Goal: Check status: Check status

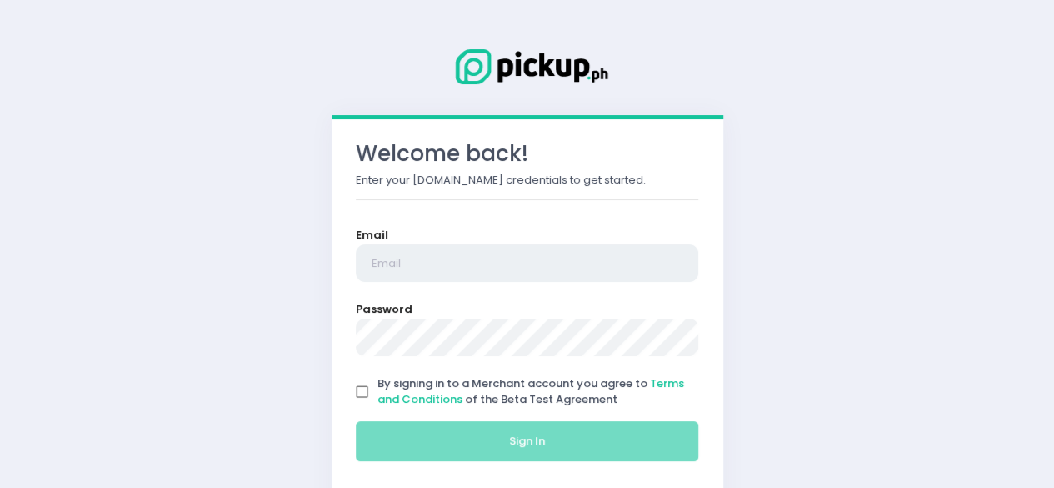
type input "[EMAIL_ADDRESS][DOMAIN_NAME]"
drag, startPoint x: 357, startPoint y: 398, endPoint x: 365, endPoint y: 388, distance: 13.0
click at [365, 388] on input "By signing in to a Merchant account you agree to Terms and Conditions of the Be…" at bounding box center [363, 392] width 32 height 32
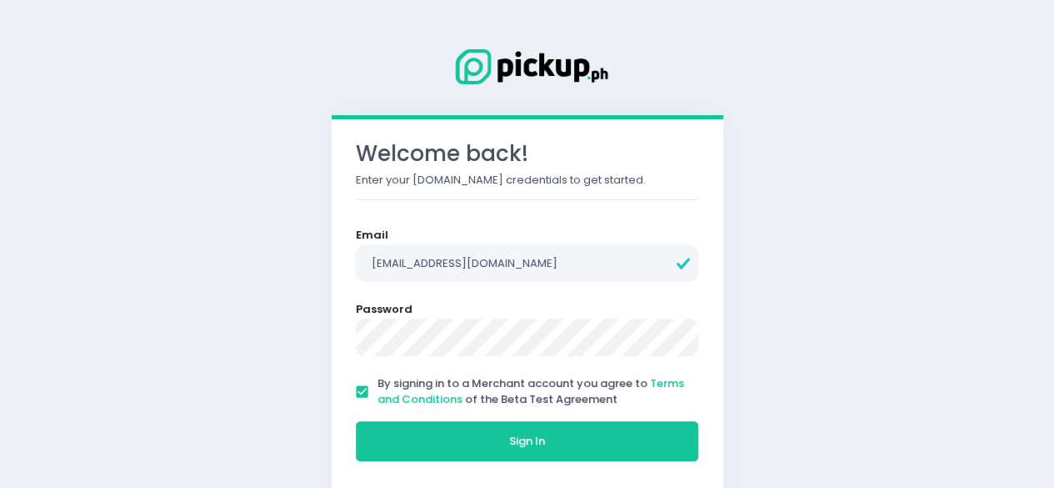
click at [365, 388] on input "By signing in to a Merchant account you agree to Terms and Conditions of the Be…" at bounding box center [363, 392] width 32 height 32
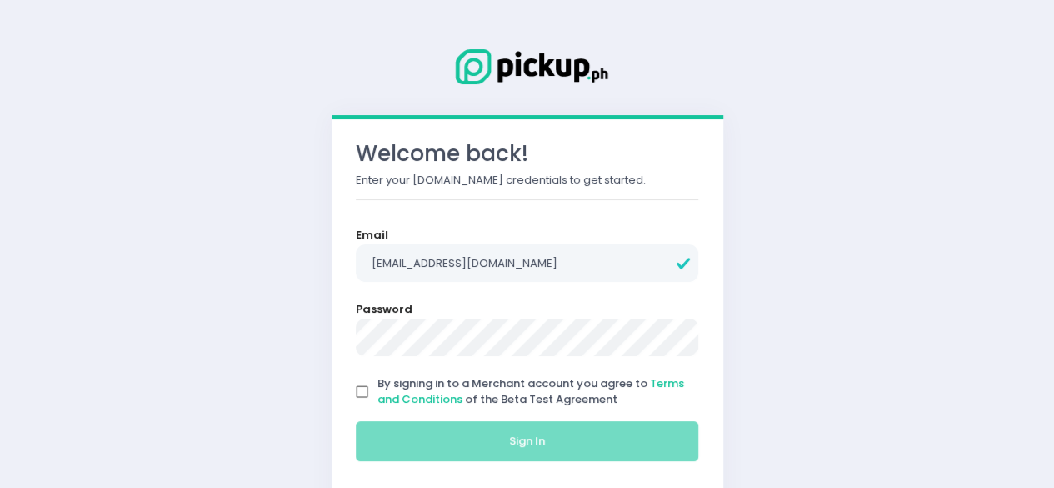
click at [364, 394] on input "By signing in to a Merchant account you agree to Terms and Conditions of the Be…" at bounding box center [363, 392] width 32 height 32
checkbox input "true"
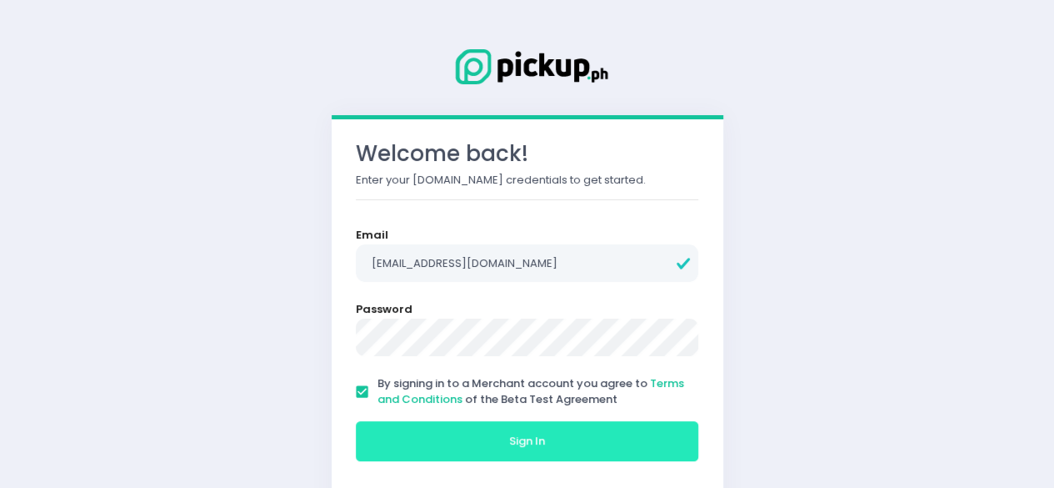
click at [413, 435] on button "Sign In" at bounding box center [527, 441] width 343 height 40
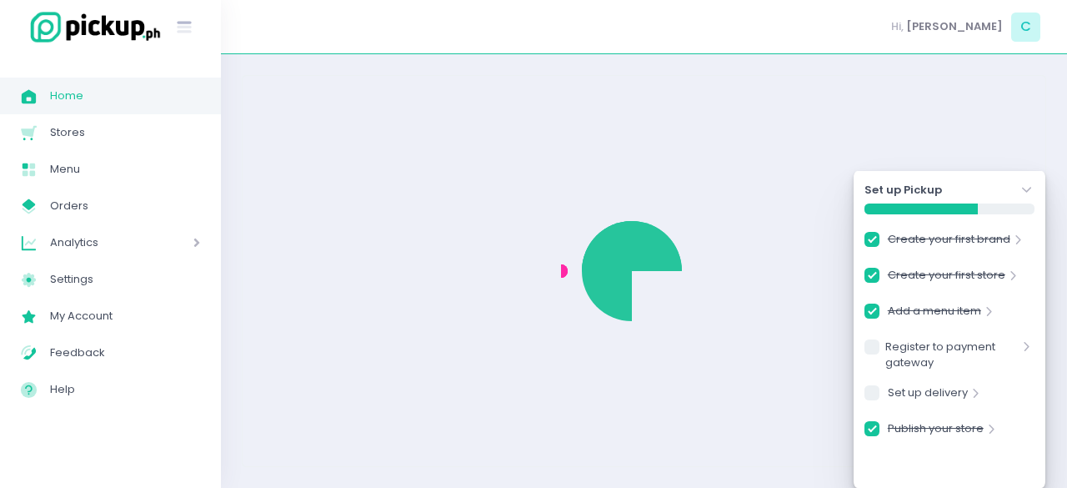
checkbox input "true"
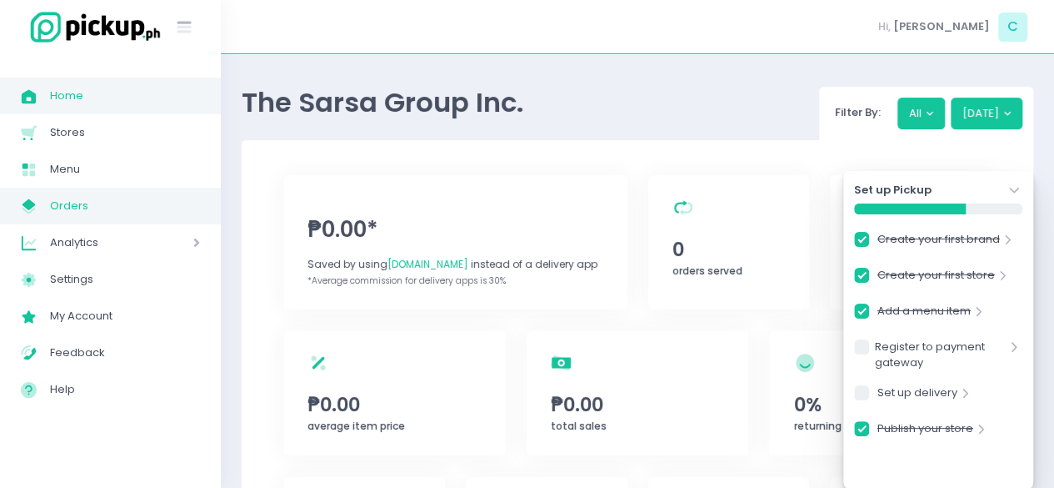
click at [83, 211] on span "Orders" at bounding box center [125, 206] width 150 height 22
checkbox input "true"
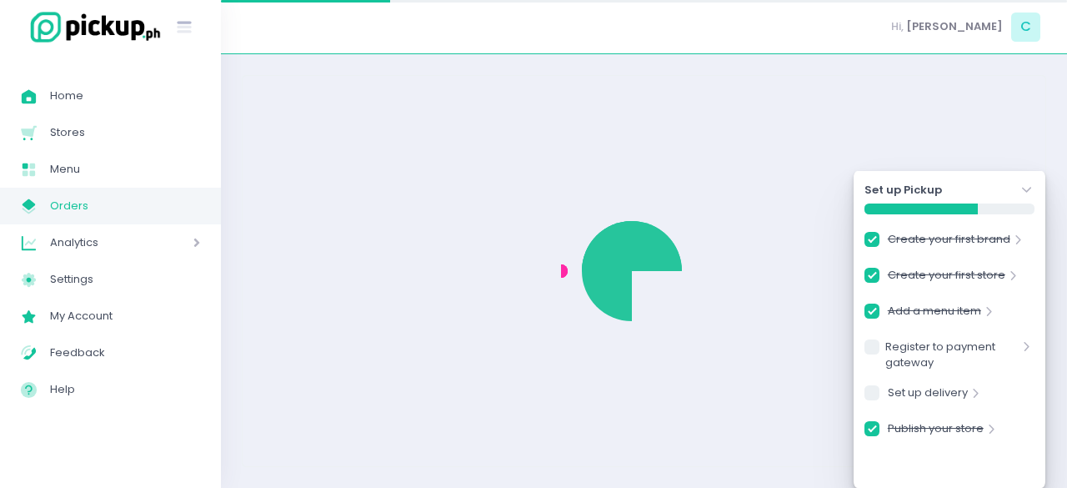
checkbox input "true"
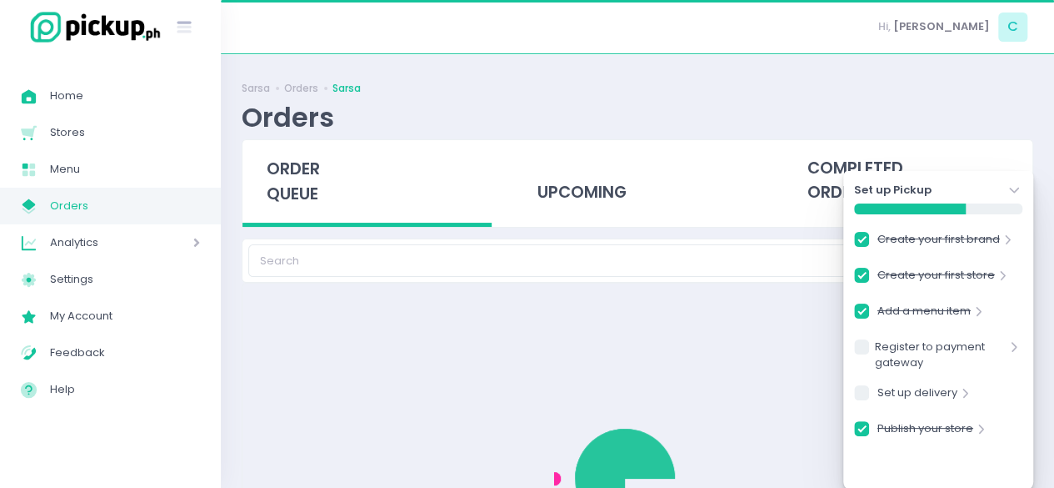
checkbox input "true"
